Goal: Task Accomplishment & Management: Use online tool/utility

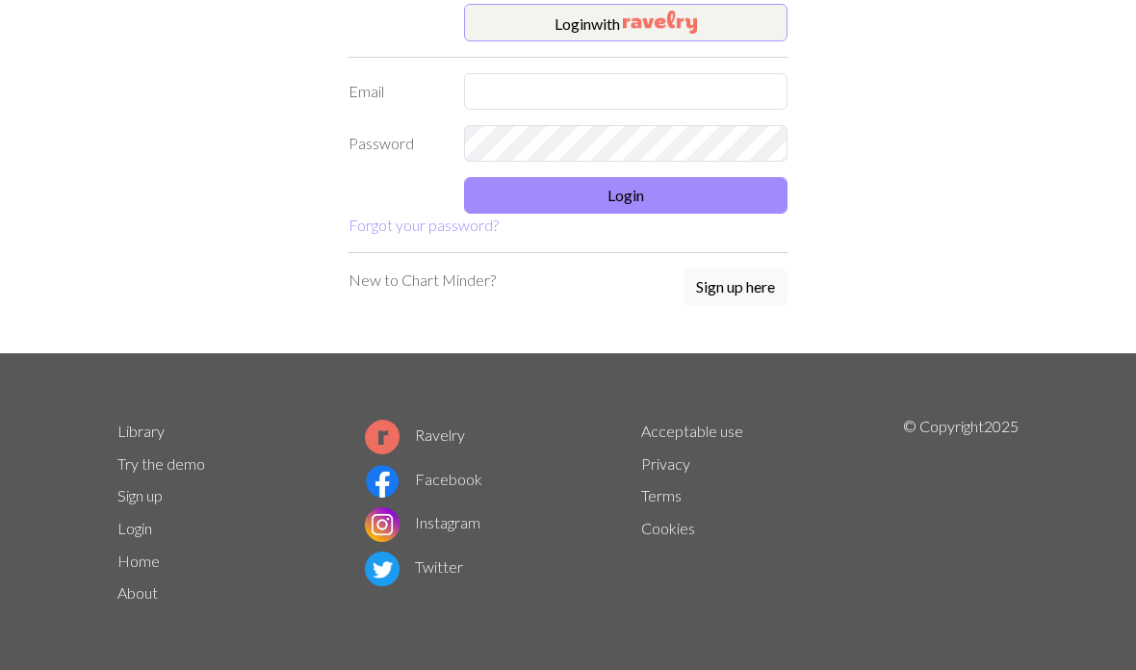
click at [530, 28] on button "Login with" at bounding box center [625, 23] width 323 height 39
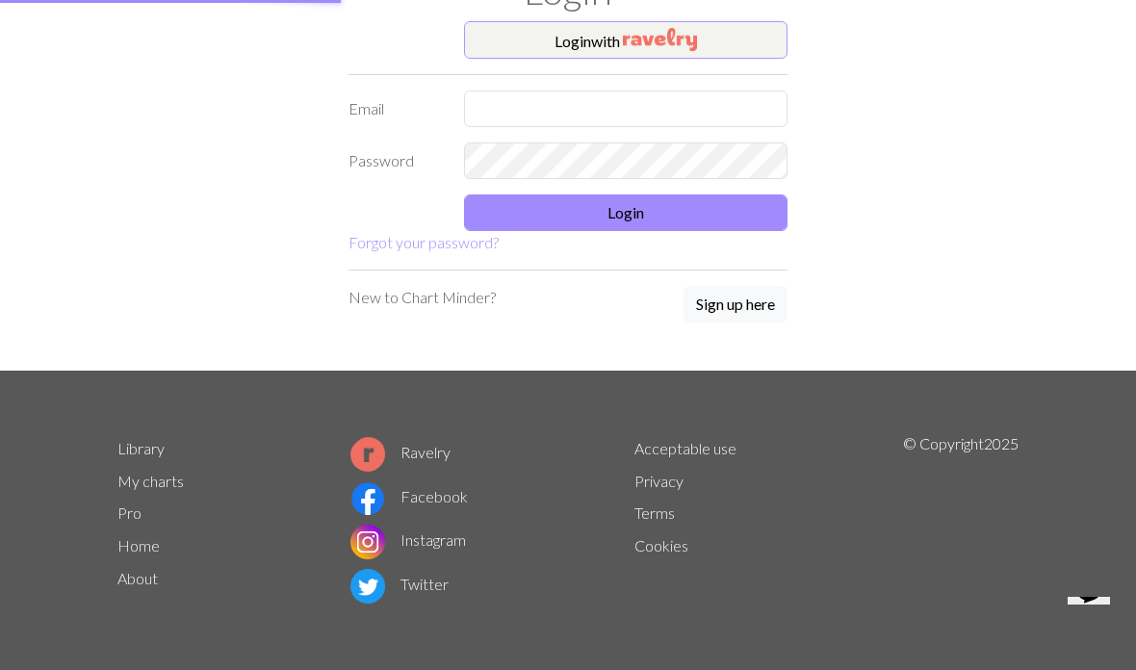
scroll to position [90, 0]
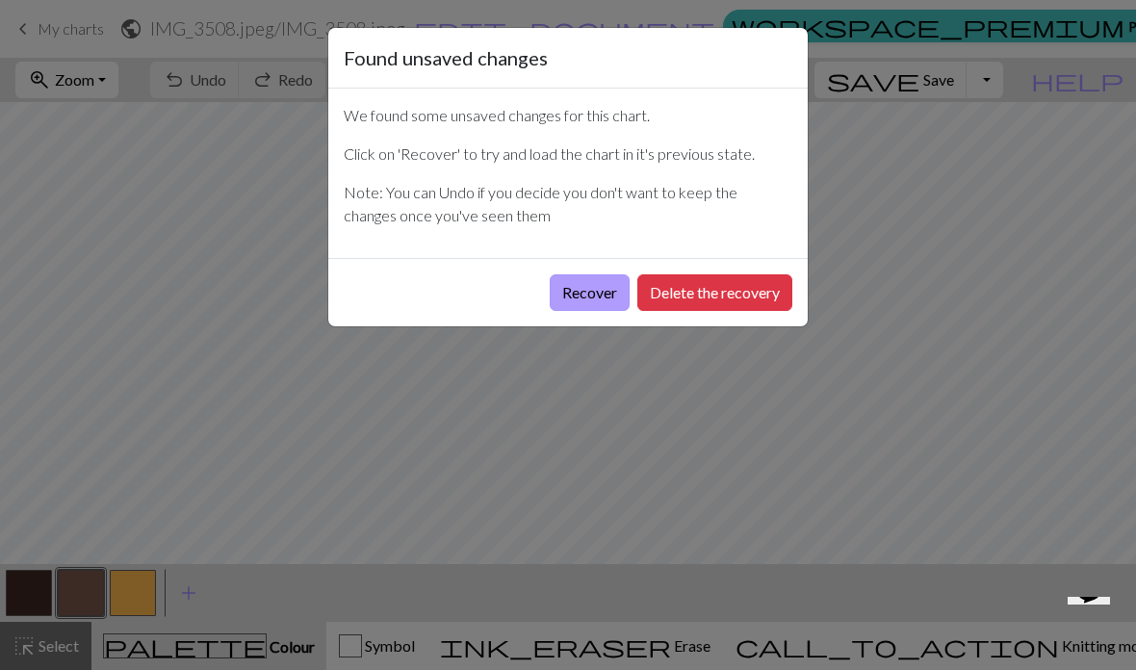
click at [582, 301] on button "Recover" at bounding box center [590, 292] width 80 height 37
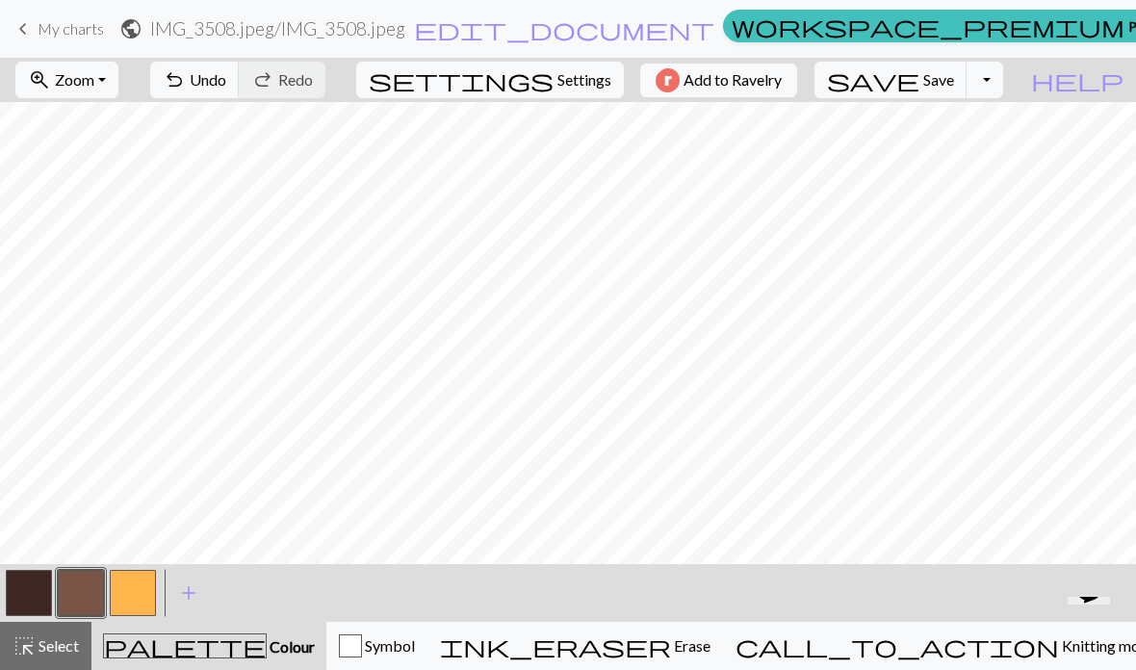
click at [919, 79] on span "save" at bounding box center [873, 79] width 92 height 27
click at [796, 25] on div "Chart saved" at bounding box center [568, 38] width 1136 height 76
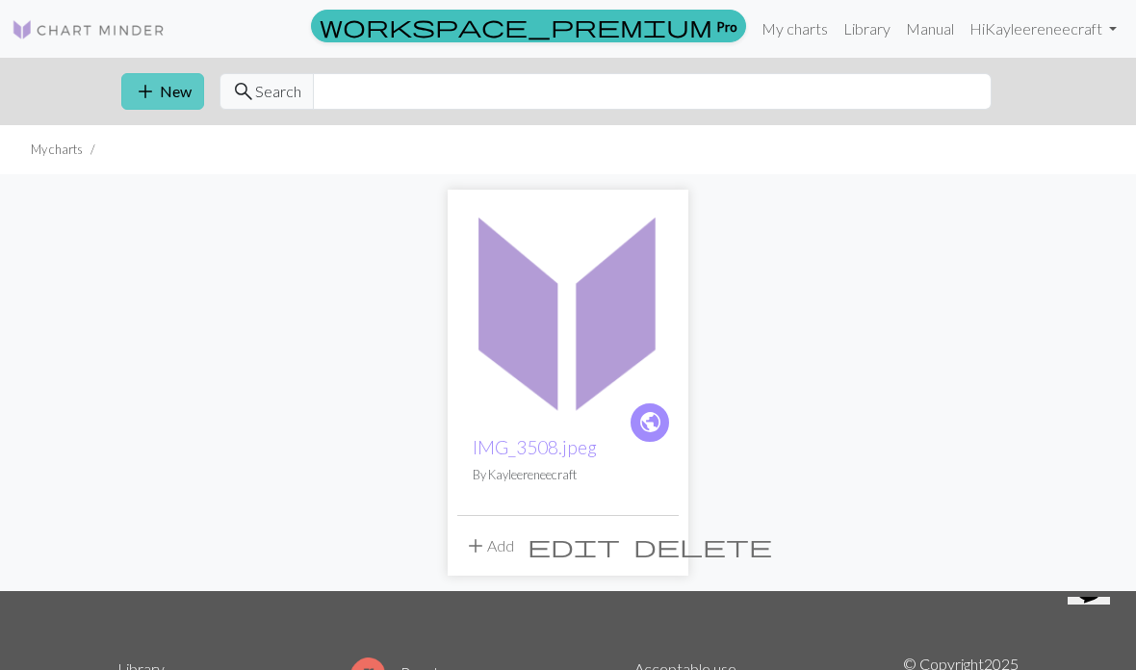
click at [161, 98] on button "add New" at bounding box center [162, 91] width 83 height 37
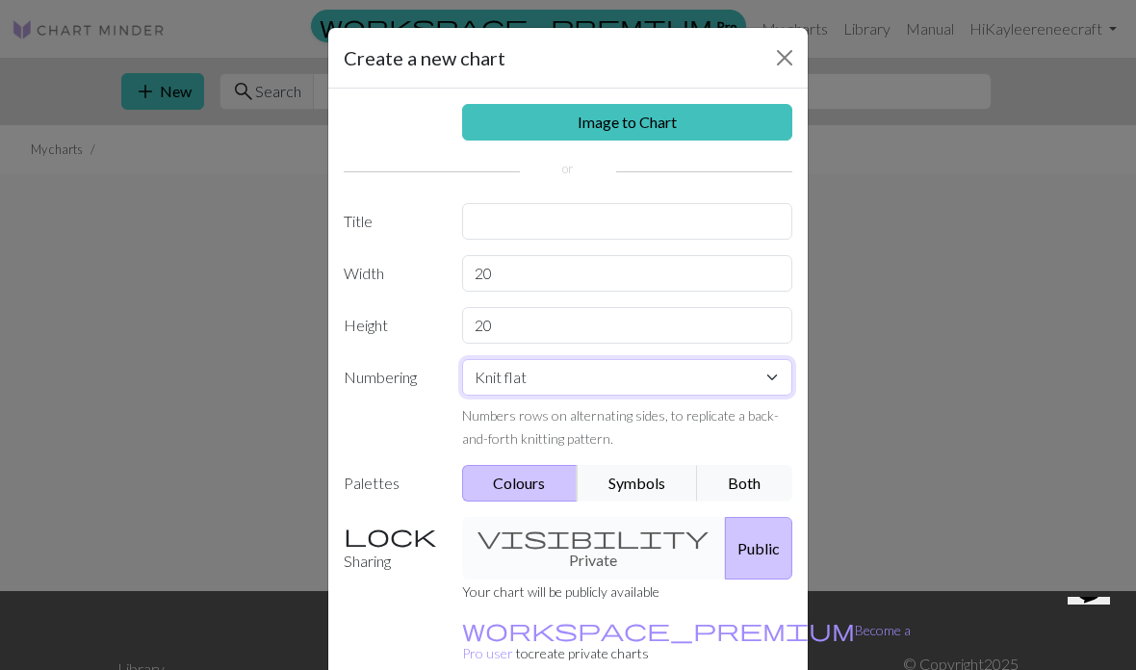
click at [774, 381] on select "Knit flat Knit in the round Lace knitting Cross stitch" at bounding box center [627, 377] width 331 height 37
select select "round"
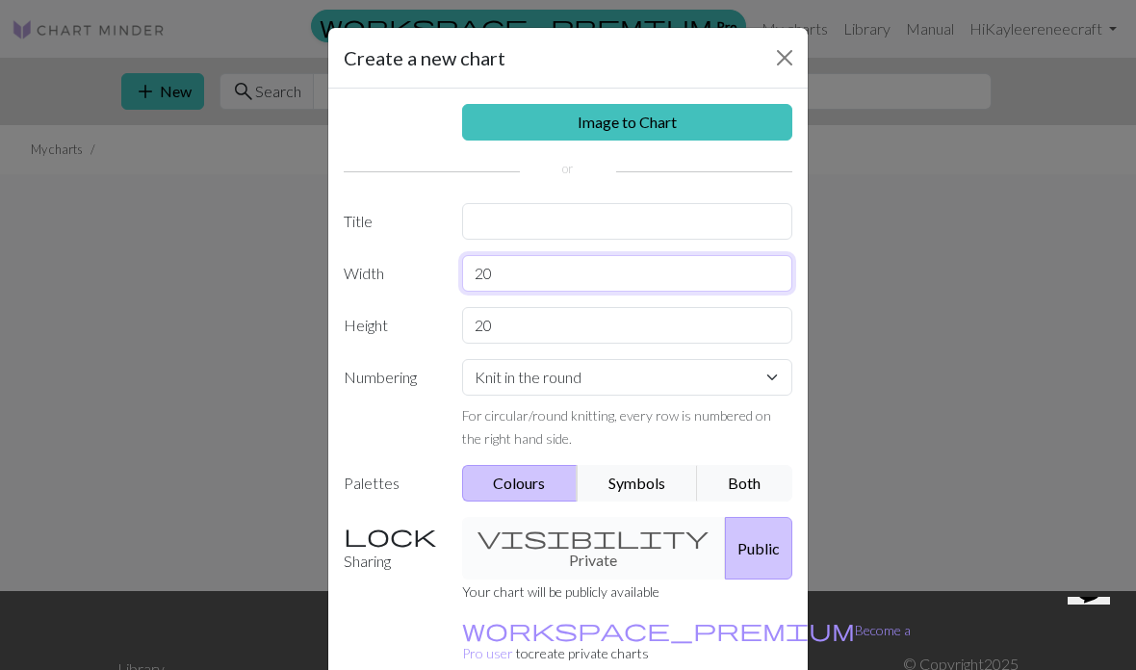
click at [544, 270] on input "20" at bounding box center [627, 273] width 331 height 37
type input "2"
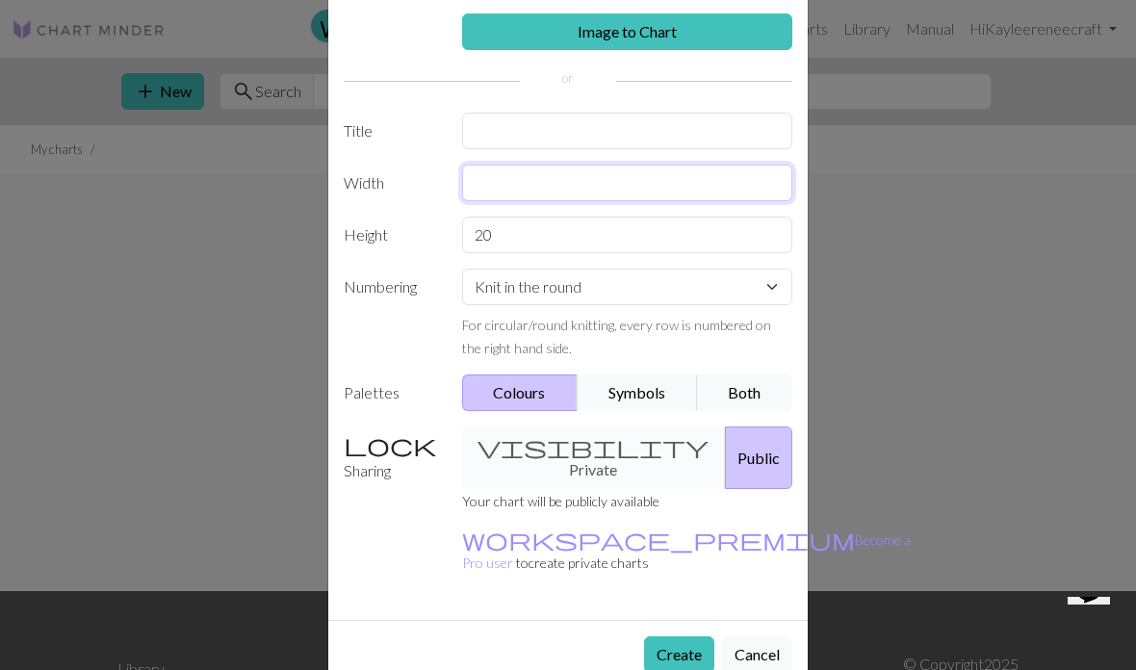
scroll to position [90, 0]
type input "70"
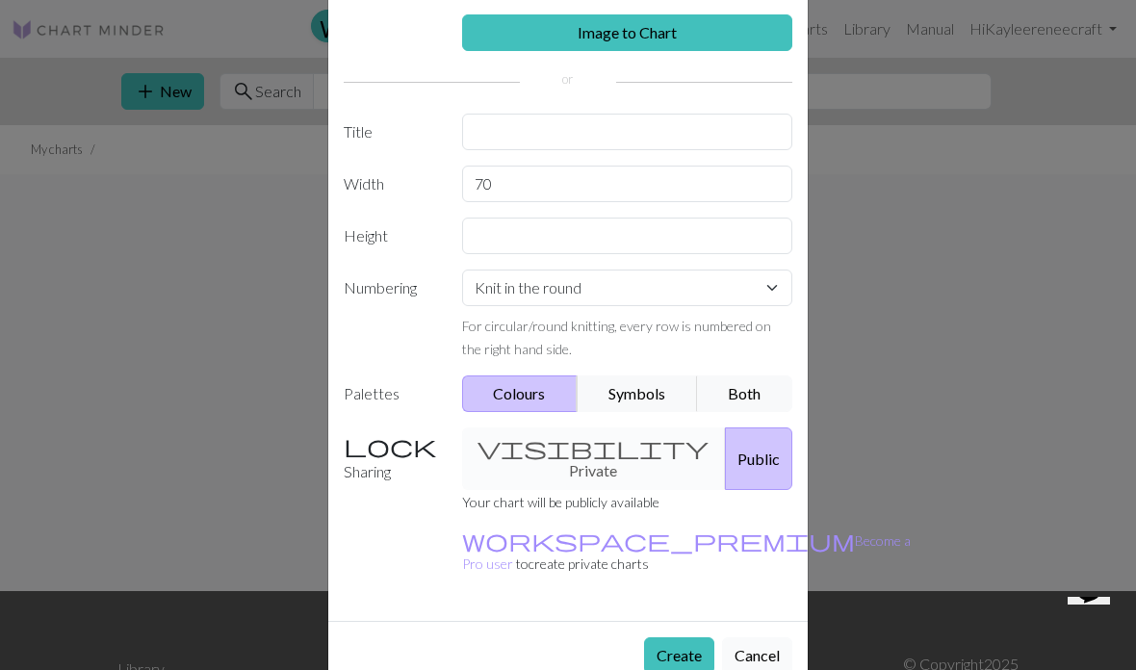
click at [757, 637] on button "Cancel" at bounding box center [757, 655] width 70 height 37
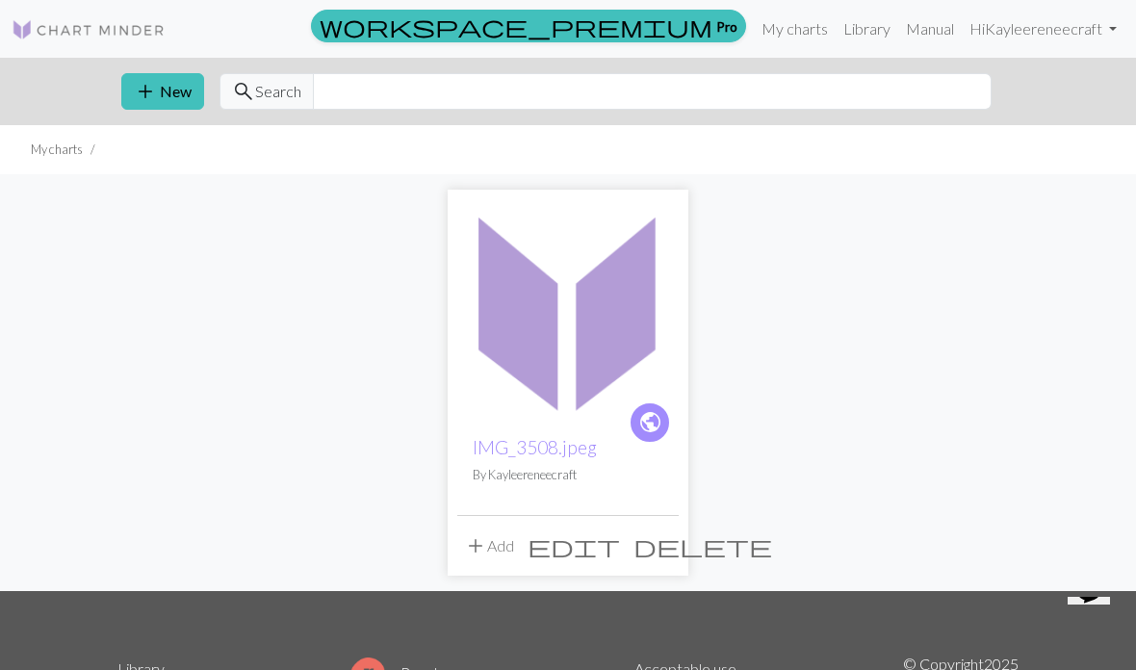
click at [593, 303] on img at bounding box center [567, 309] width 221 height 221
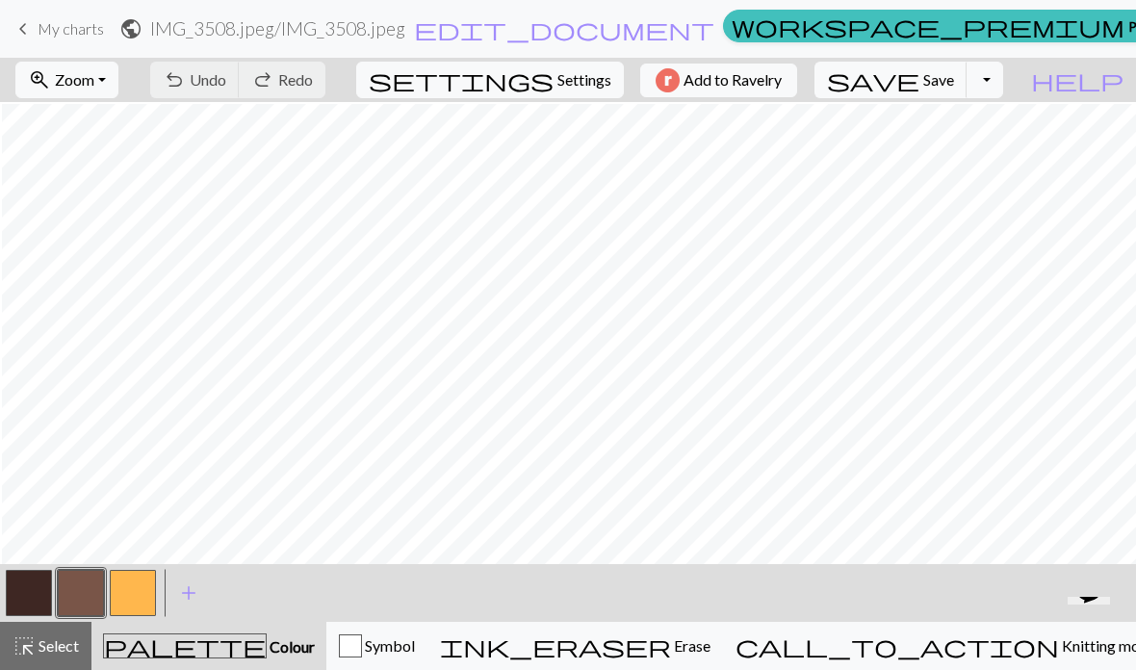
scroll to position [6, 6]
click at [186, 76] on span "undo" at bounding box center [174, 79] width 23 height 27
click at [186, 82] on span "undo" at bounding box center [174, 79] width 23 height 27
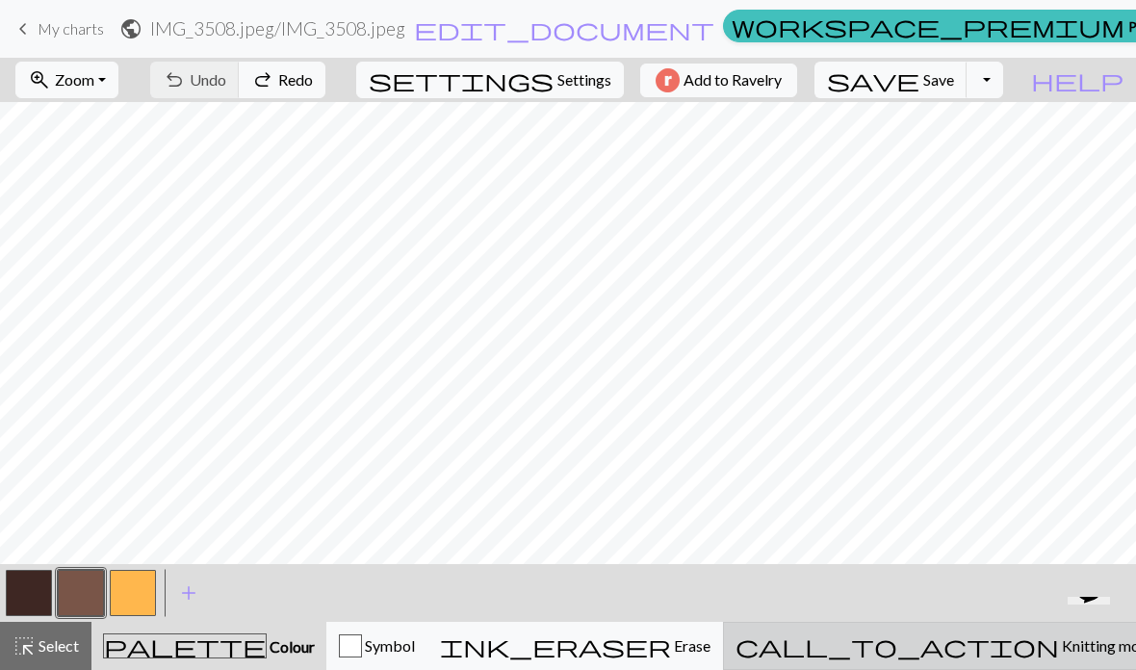
click at [938, 658] on button "call_to_action Knitting mode Knitting mode" at bounding box center [946, 646] width 446 height 48
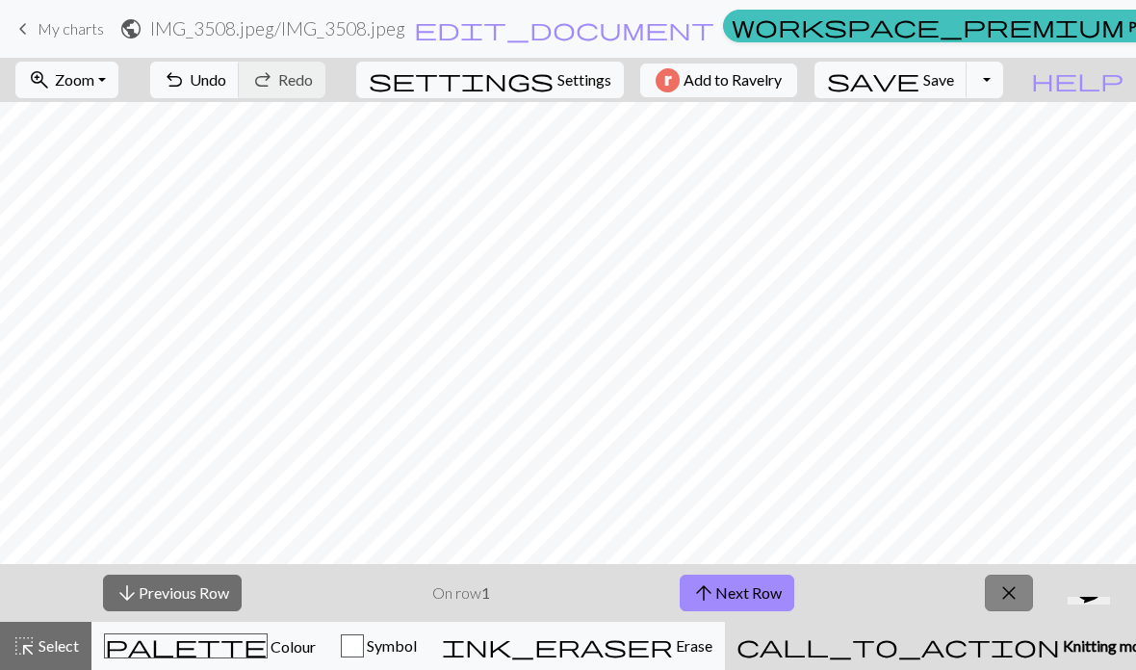
click at [1001, 593] on span "close" at bounding box center [1008, 592] width 23 height 27
